Goal: Check status: Check status

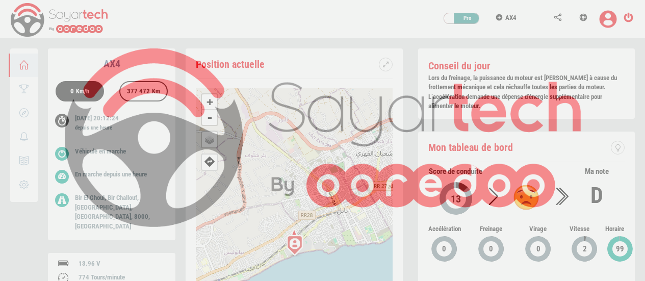
scroll to position [48, 0]
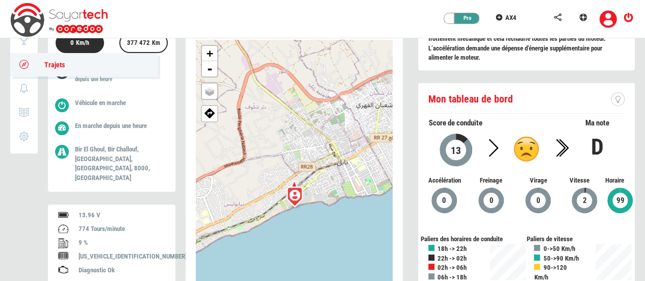
click at [18, 63] on icon at bounding box center [24, 64] width 12 height 7
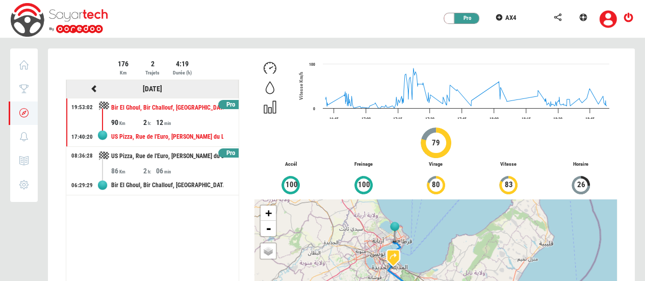
click at [94, 86] on icon at bounding box center [93, 88] width 9 height 7
